Goal: Task Accomplishment & Management: Use online tool/utility

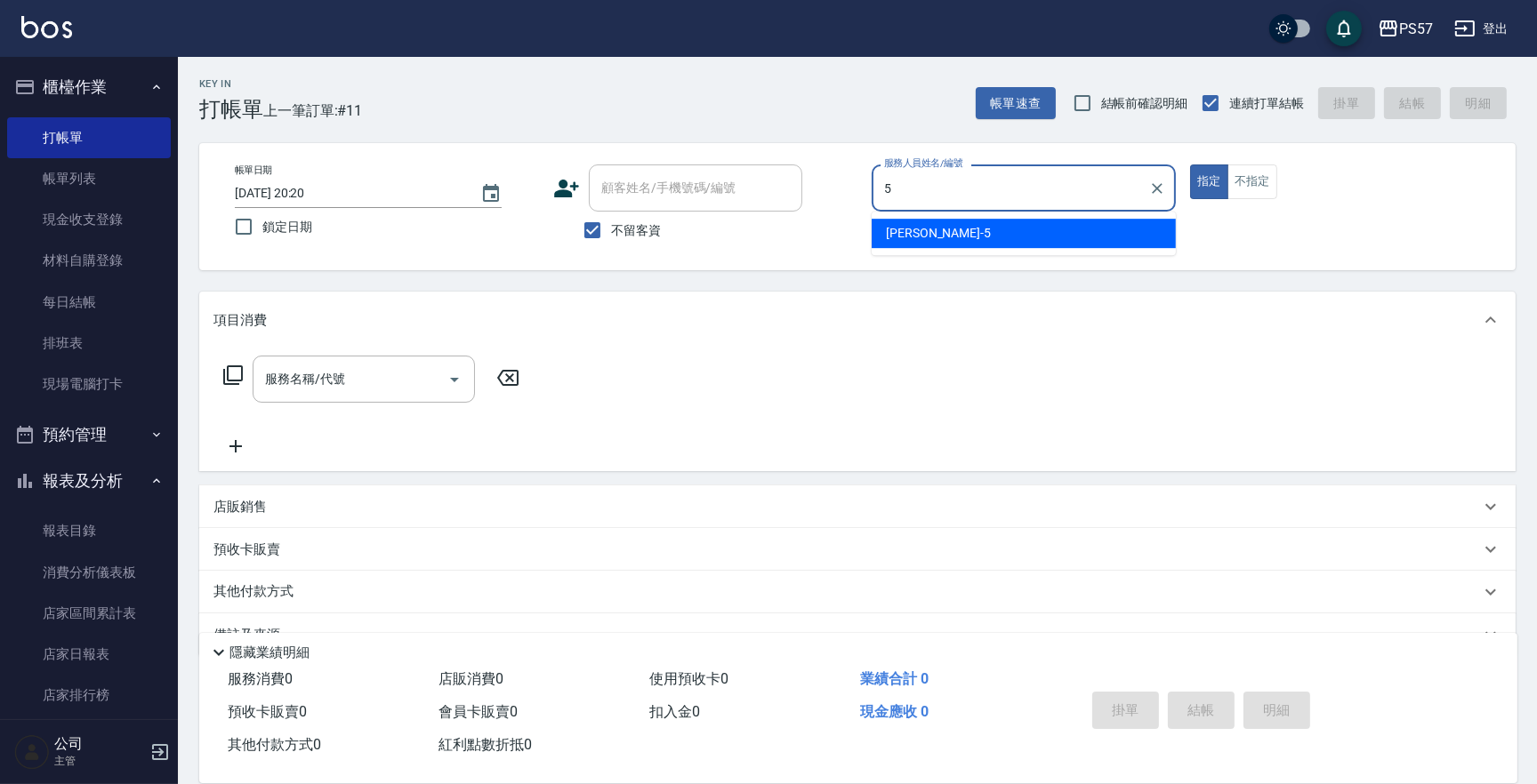
type input "[PERSON_NAME]5"
type button "true"
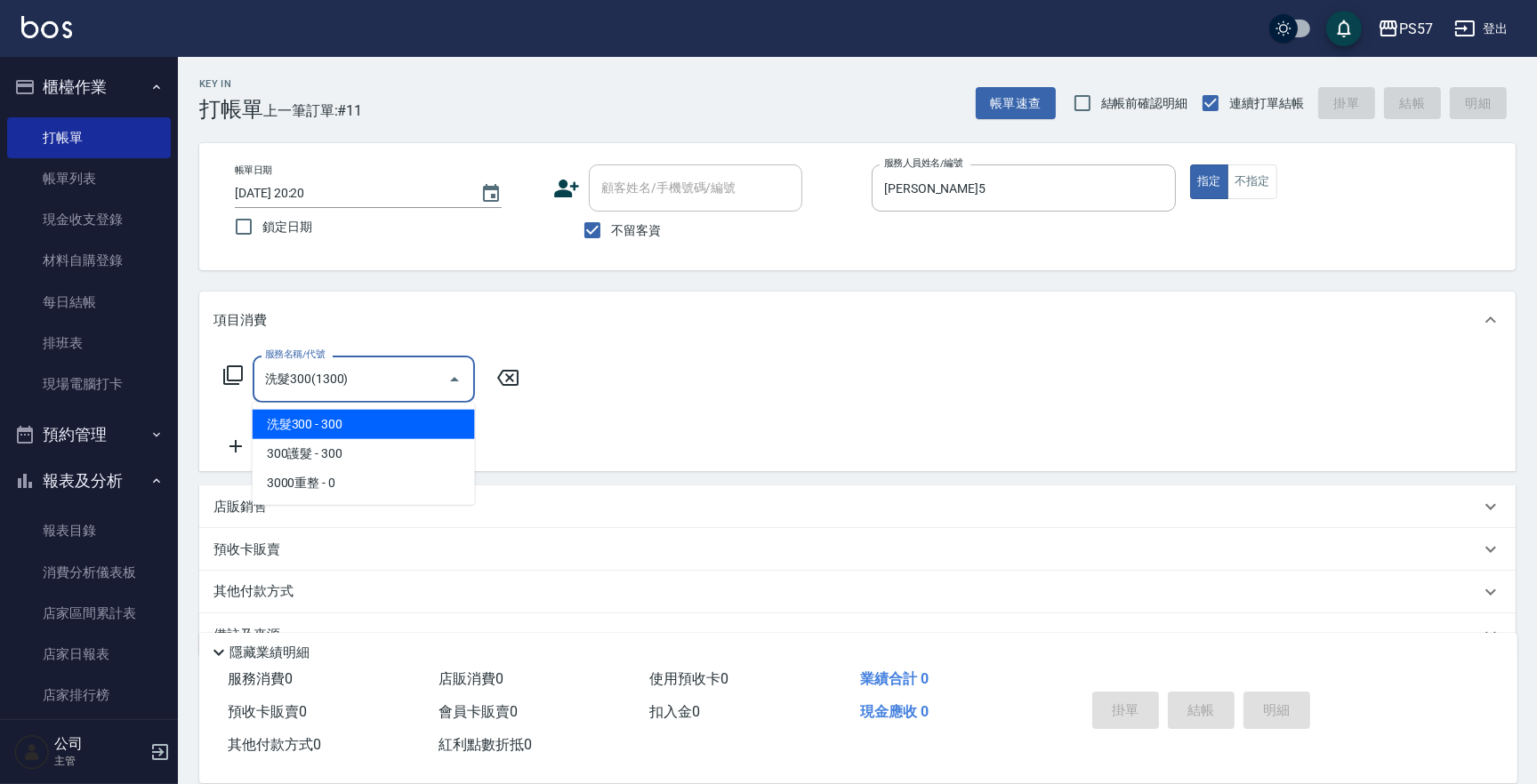
type input "洗髮300(1300)"
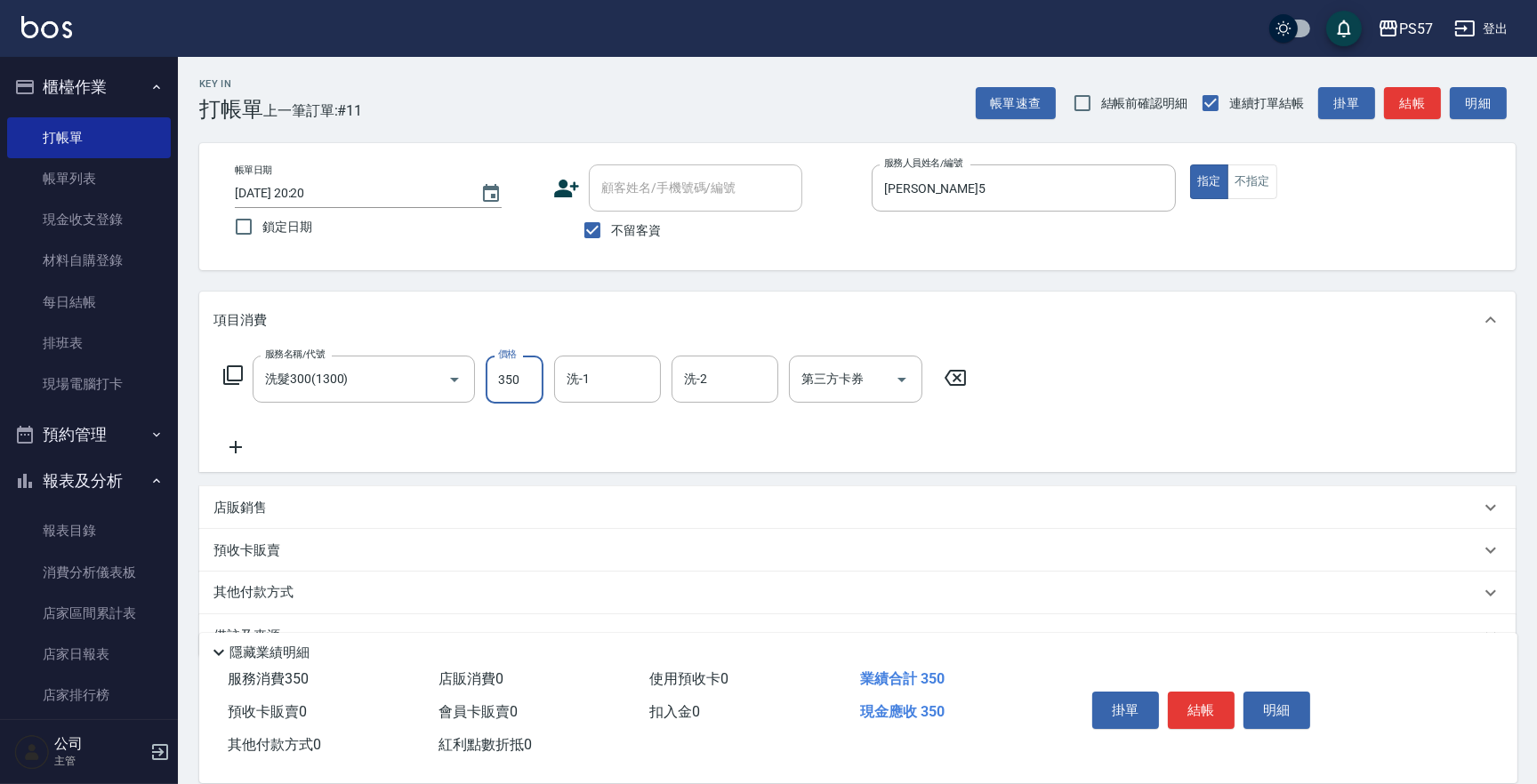
type input "350"
type input "[PERSON_NAME]5"
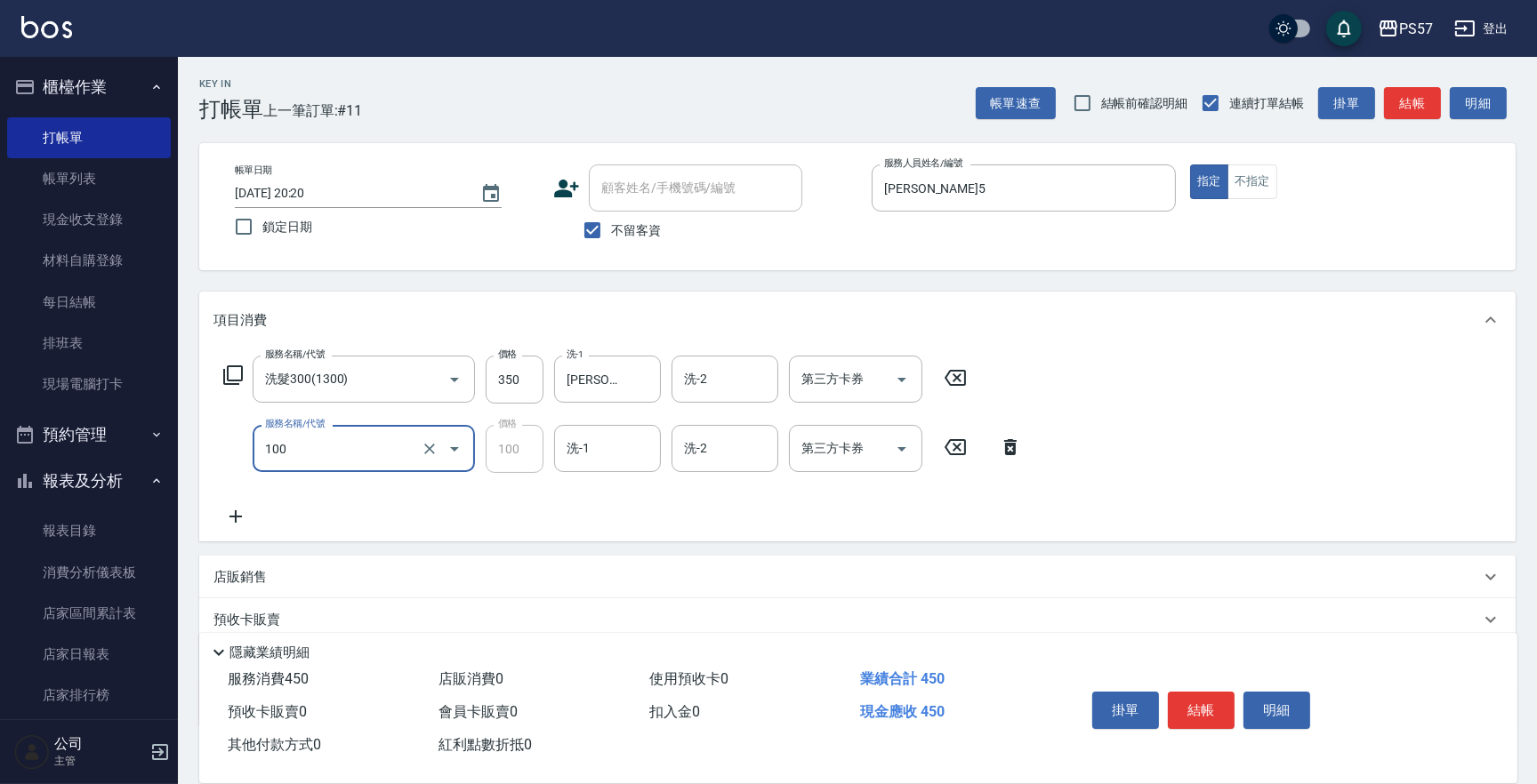
type input "深層洗(100)"
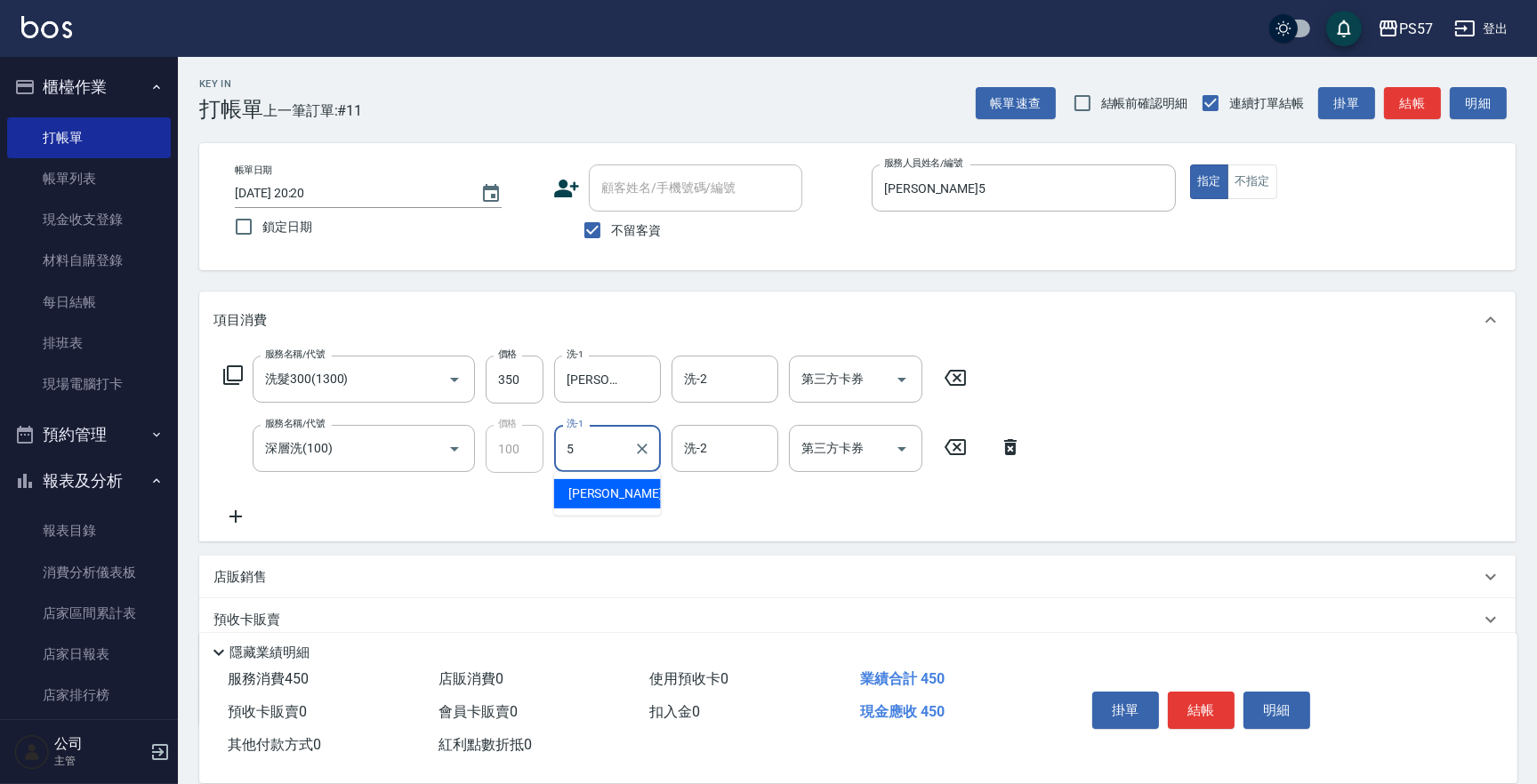
type input "[PERSON_NAME]5"
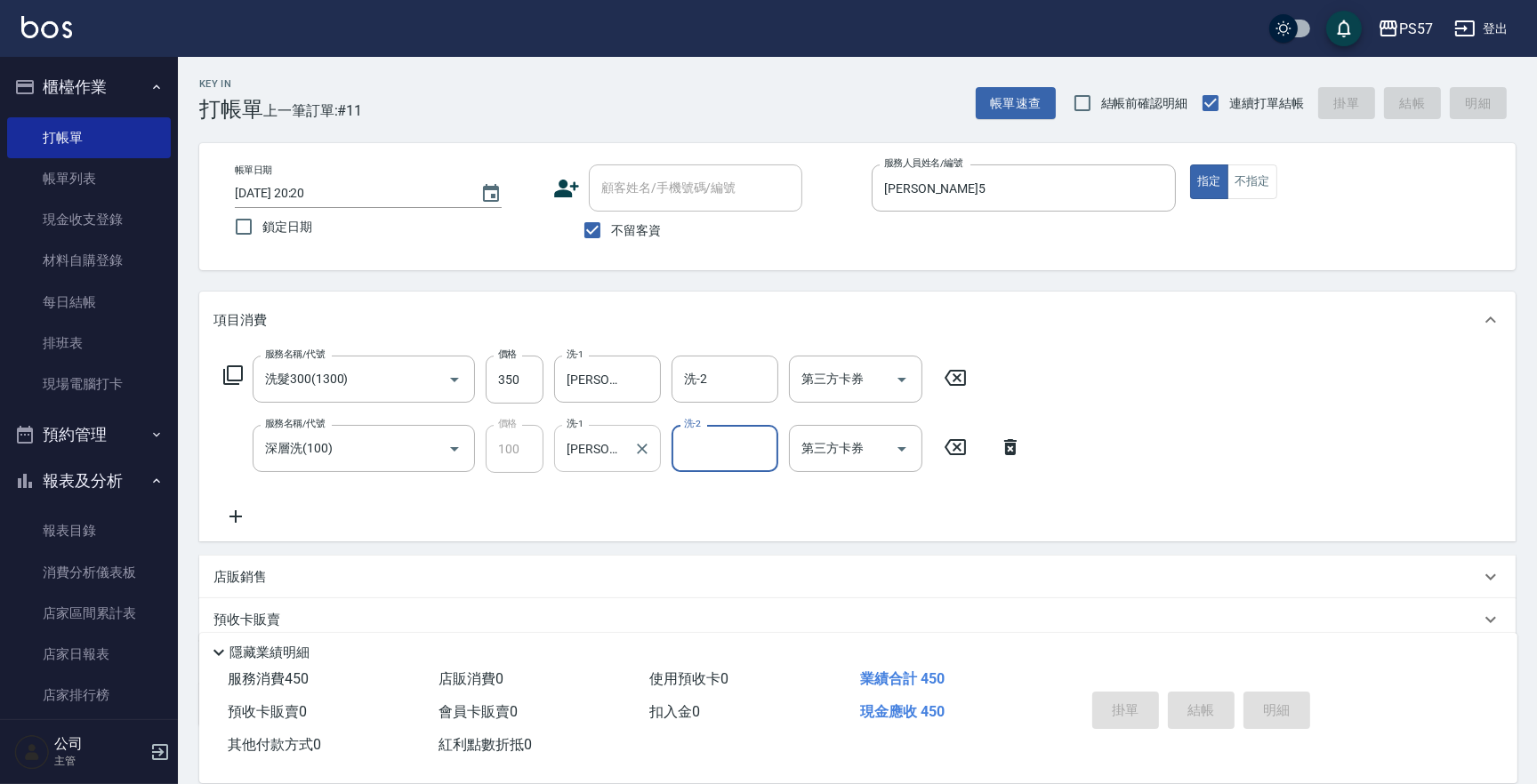
type input "[DATE] 20:54"
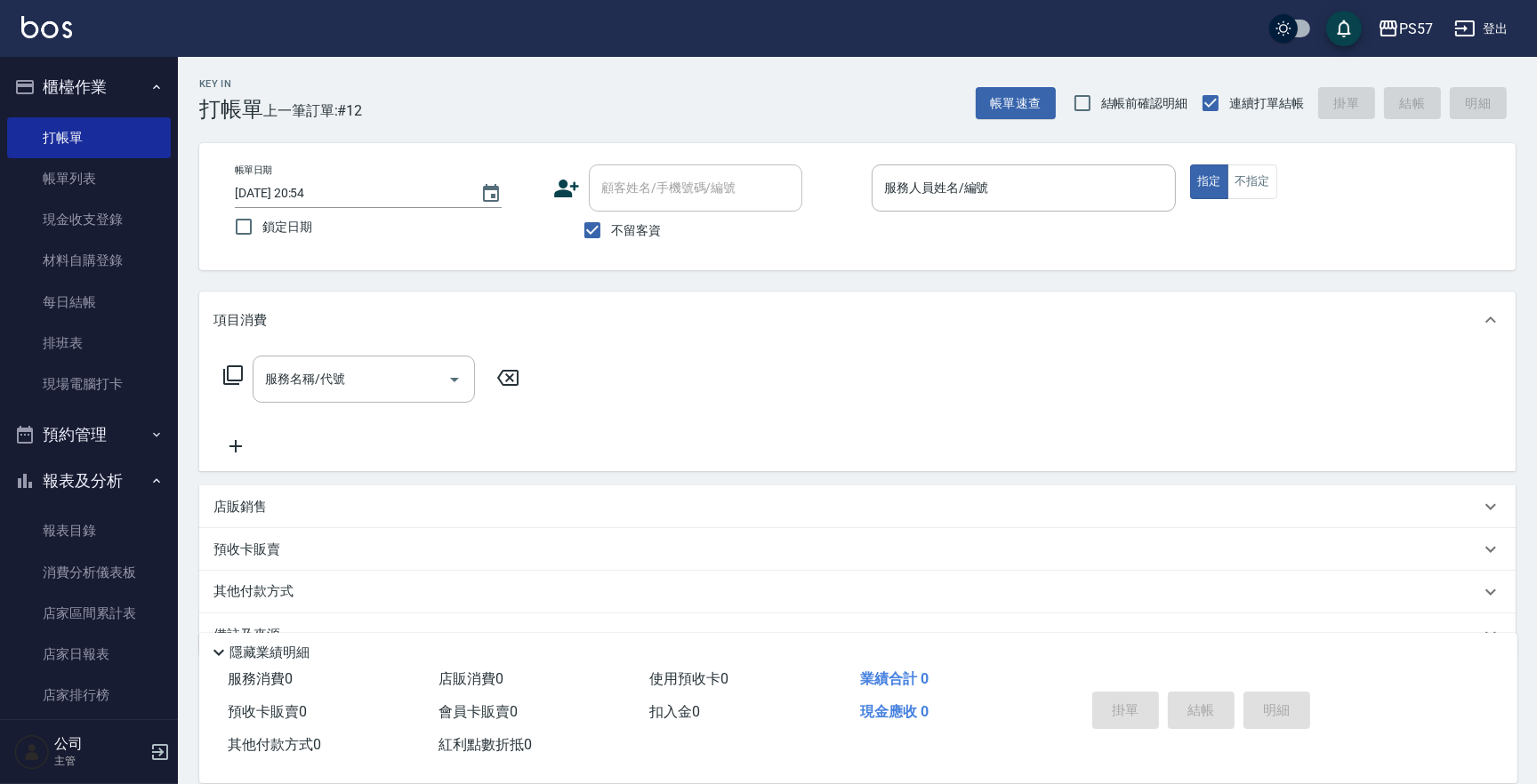
click at [613, 449] on div "服務名稱/代號 服務名稱/代號" at bounding box center [857, 409] width 1316 height 123
